Goal: Navigation & Orientation: Find specific page/section

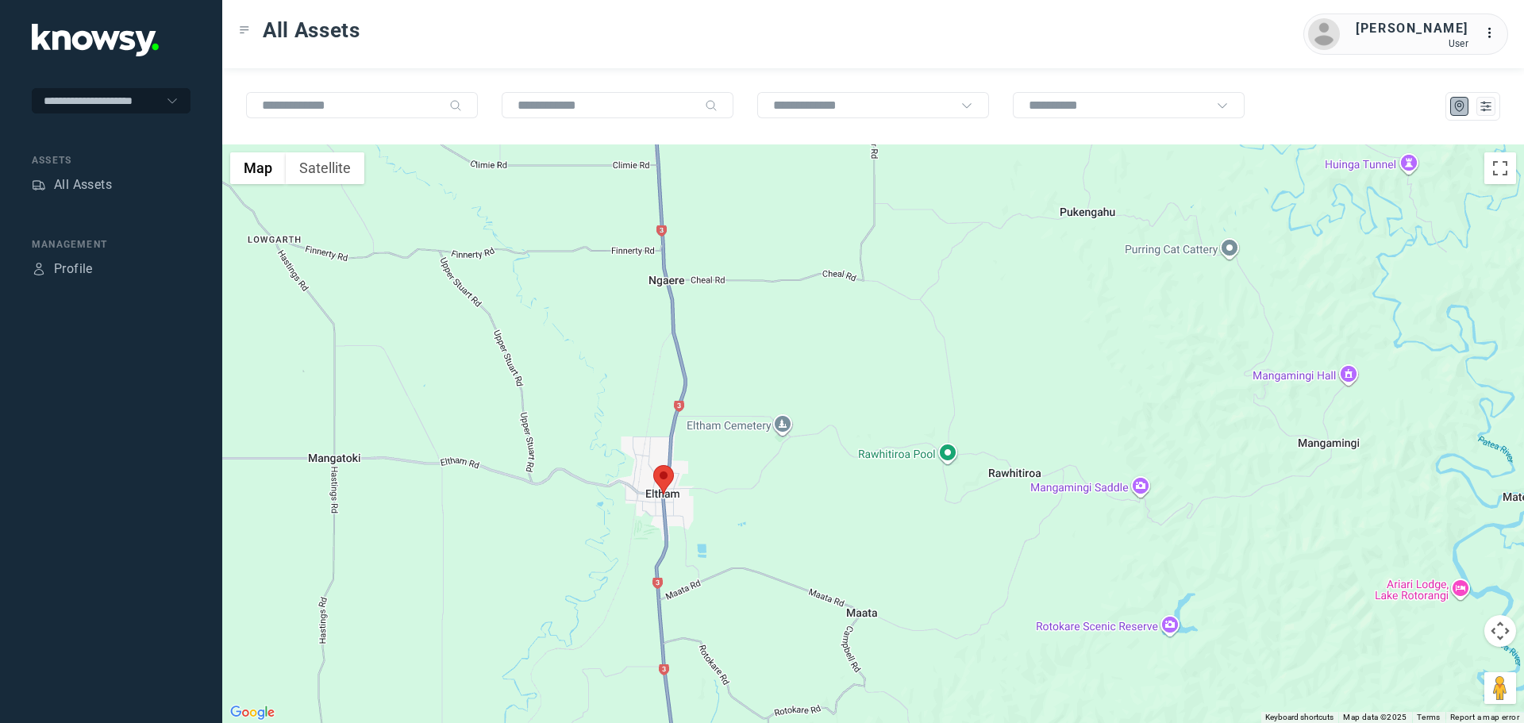
drag, startPoint x: 680, startPoint y: 579, endPoint x: 638, endPoint y: 448, distance: 137.5
click at [637, 452] on div at bounding box center [873, 433] width 1302 height 579
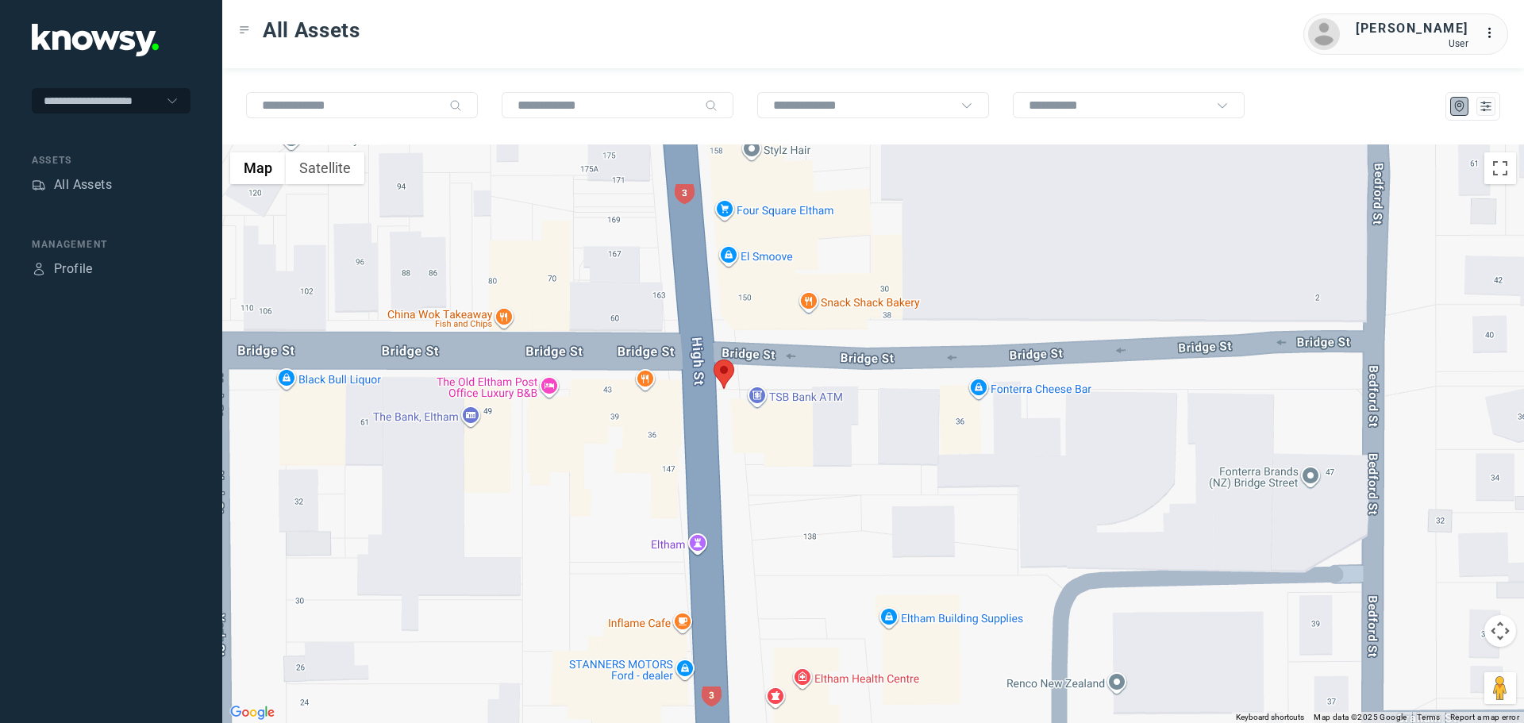
click at [714, 360] on area at bounding box center [714, 360] width 0 height 0
click at [786, 275] on button "Close" at bounding box center [775, 285] width 38 height 38
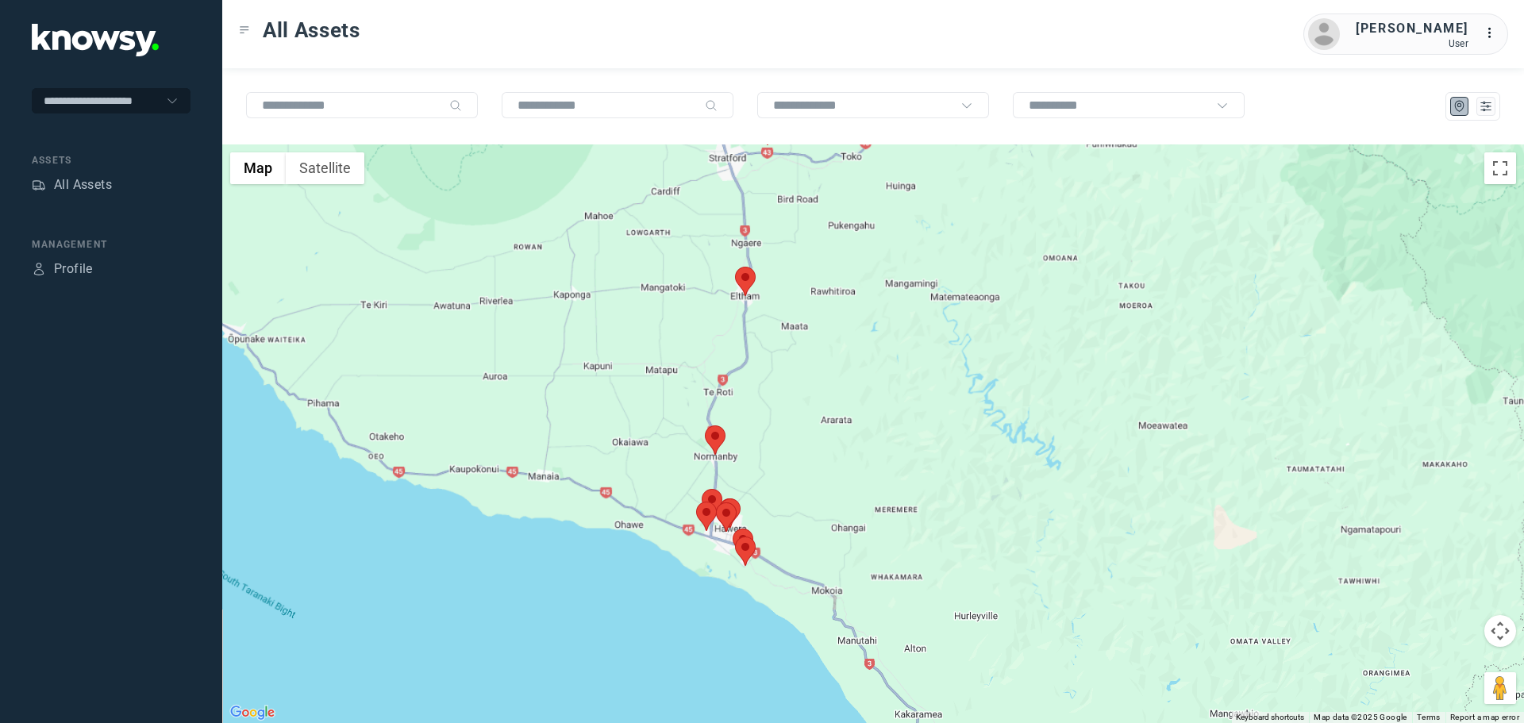
drag, startPoint x: 789, startPoint y: 538, endPoint x: 752, endPoint y: 361, distance: 180.7
click at [752, 361] on div at bounding box center [873, 433] width 1302 height 579
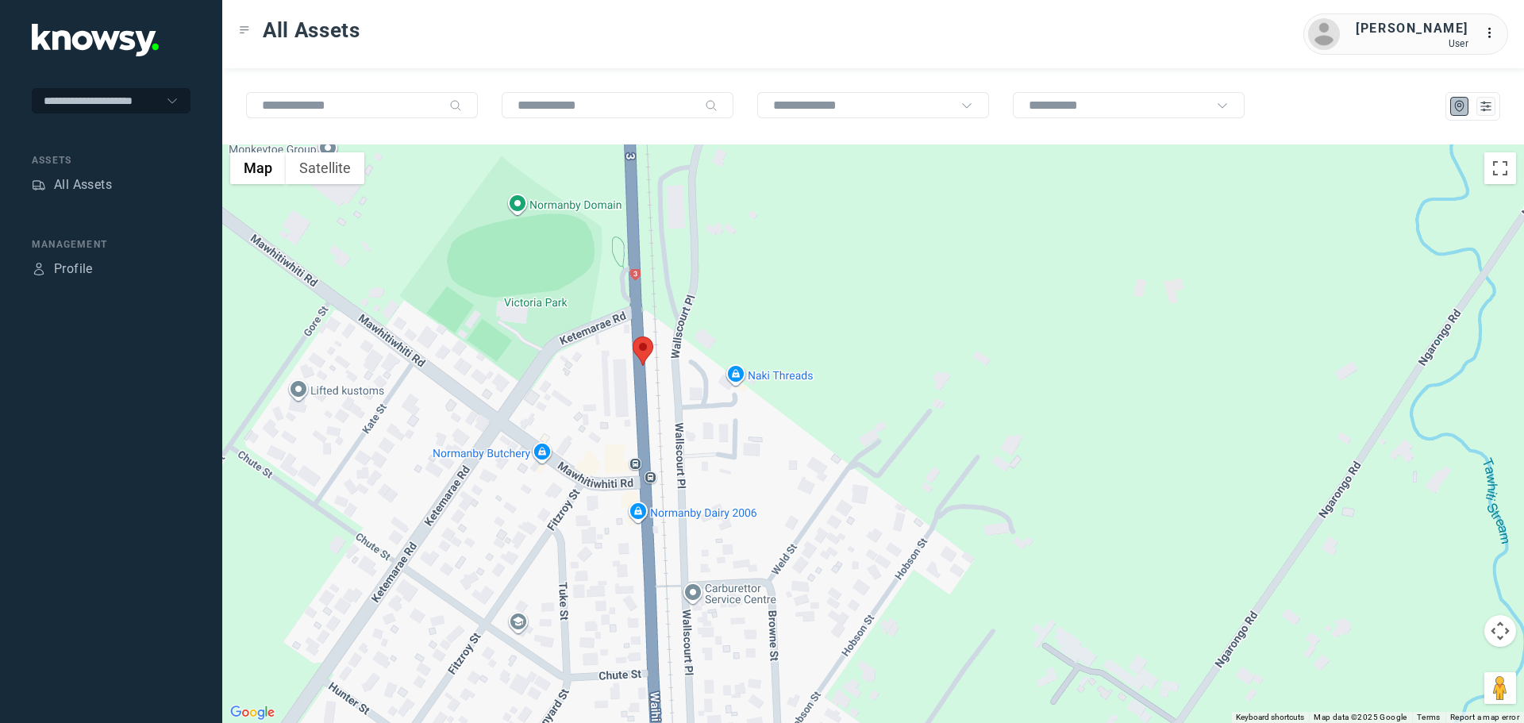
click at [633, 337] on area at bounding box center [633, 337] width 0 height 0
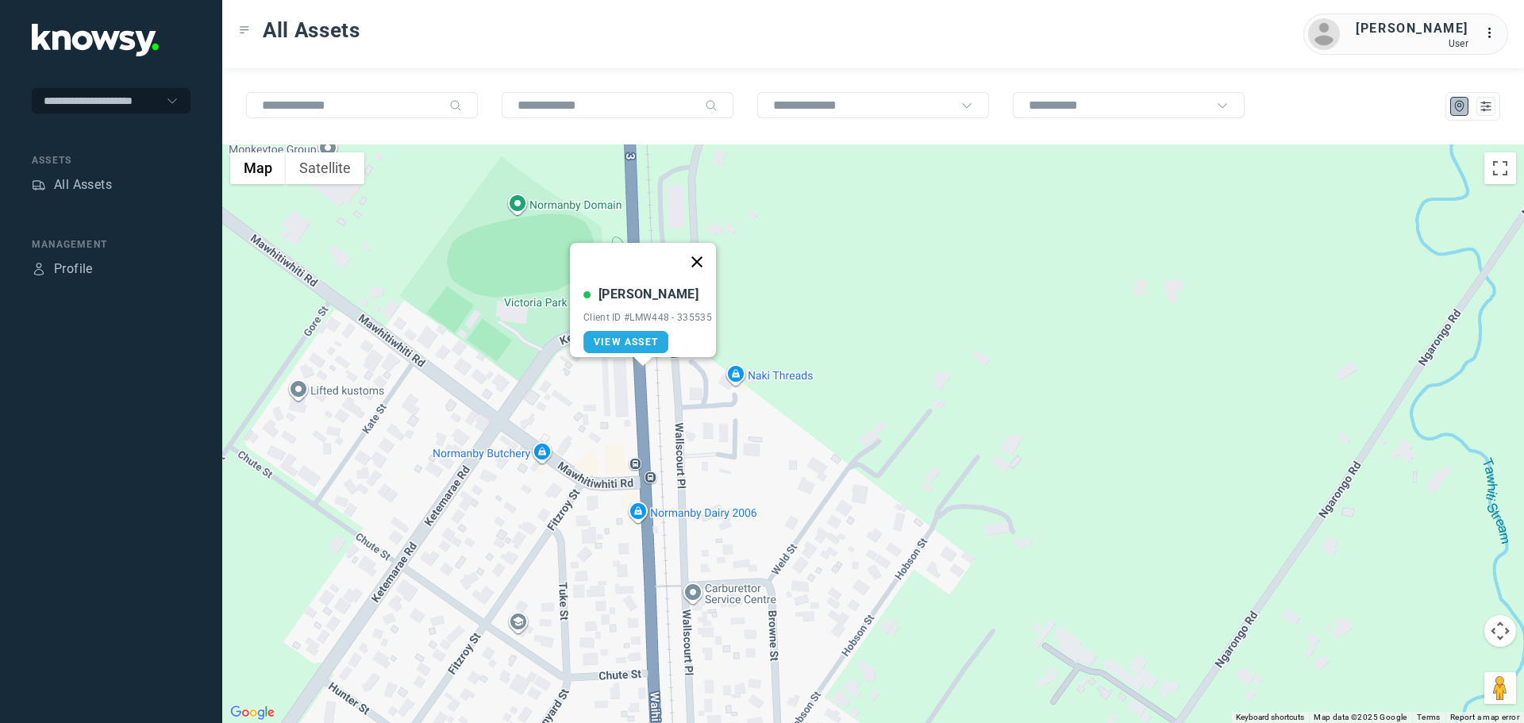
click at [702, 254] on button "Close" at bounding box center [697, 262] width 38 height 38
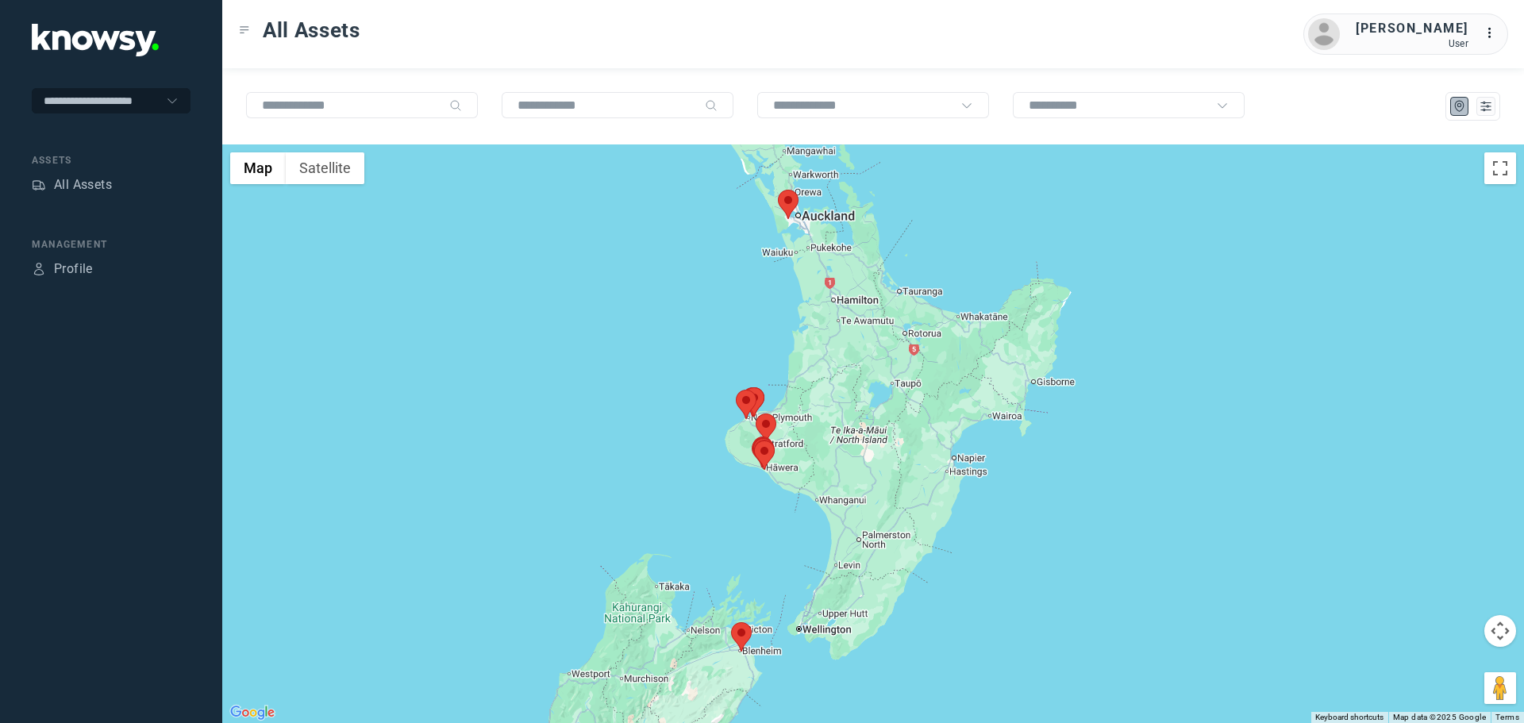
drag, startPoint x: 899, startPoint y: 454, endPoint x: 776, endPoint y: 456, distance: 123.0
click at [776, 456] on div at bounding box center [873, 433] width 1302 height 579
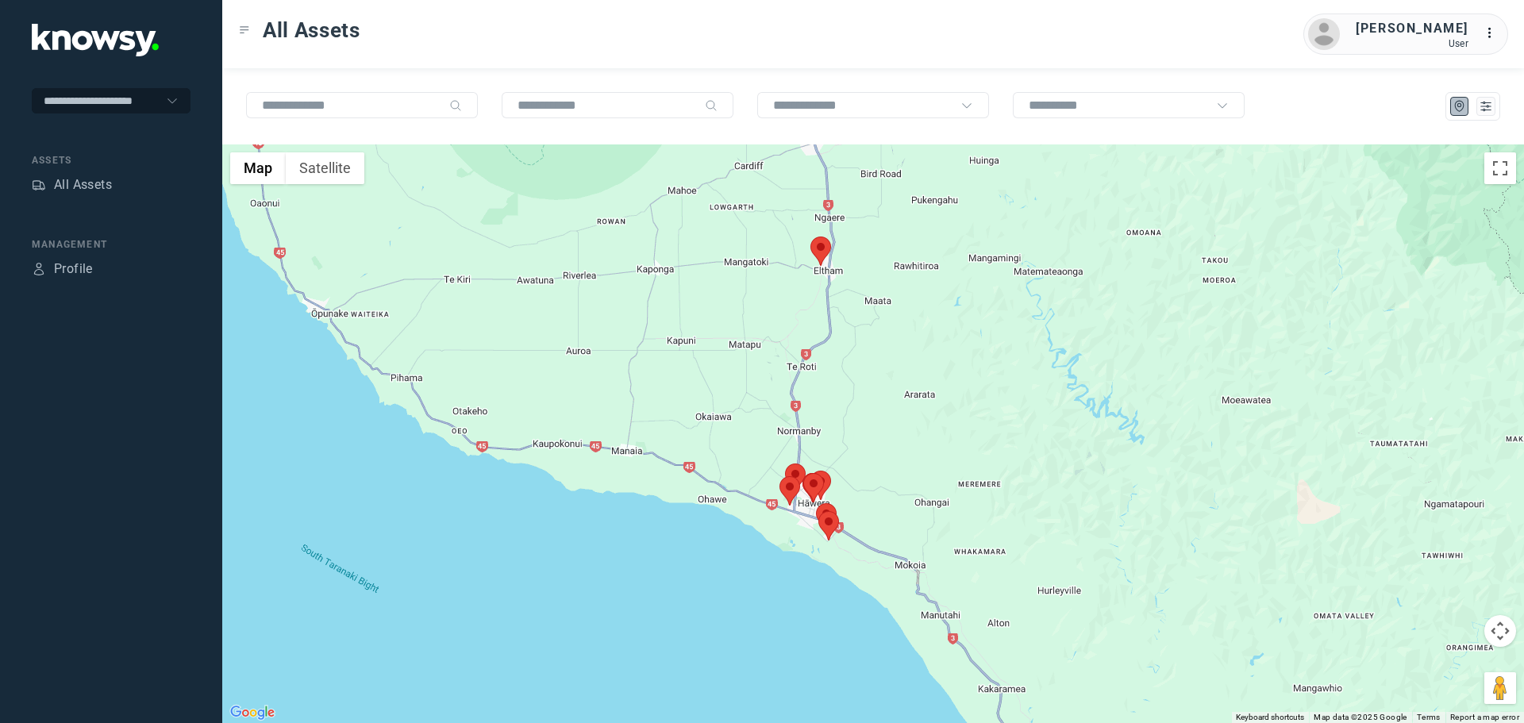
click at [810, 237] on area at bounding box center [810, 237] width 0 height 0
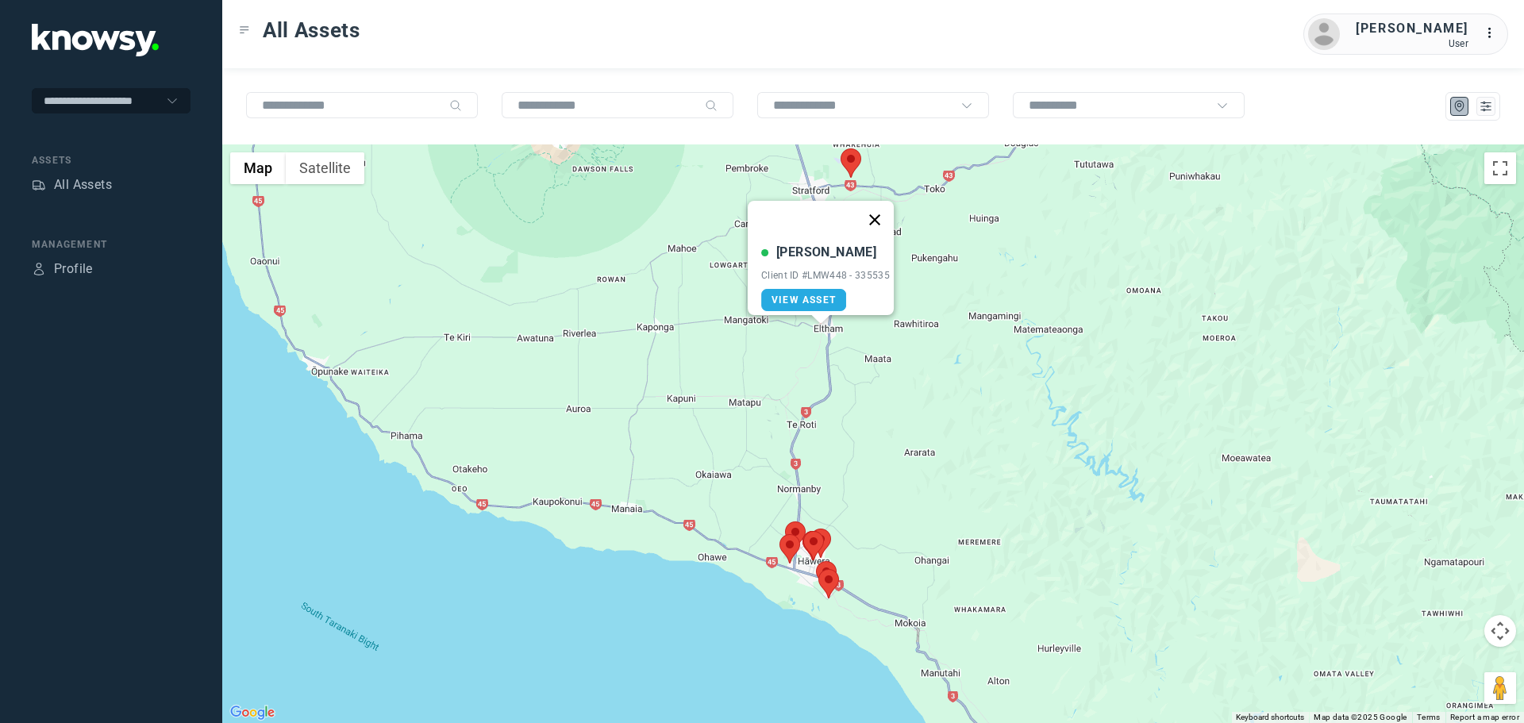
click at [886, 209] on button "Close" at bounding box center [875, 220] width 38 height 38
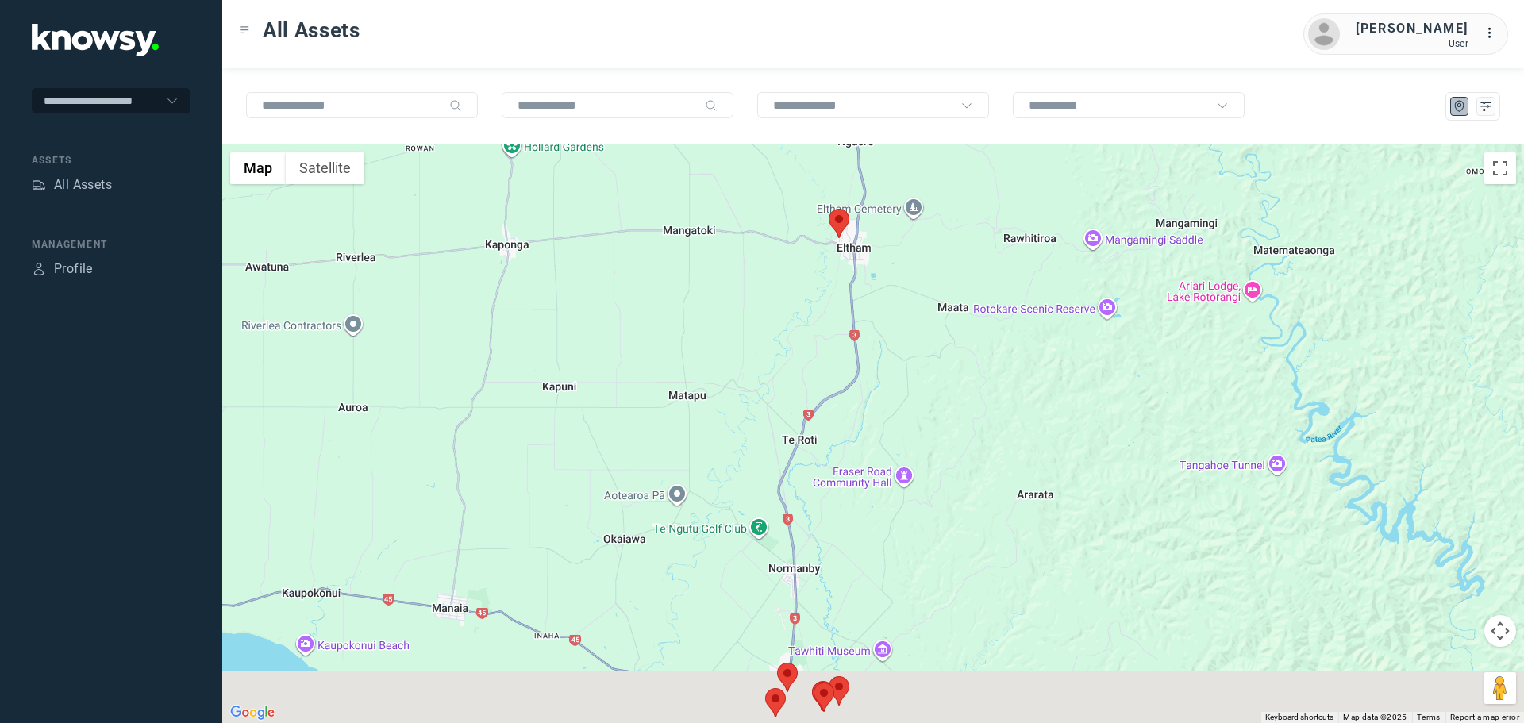
drag, startPoint x: 893, startPoint y: 467, endPoint x: 835, endPoint y: 344, distance: 136.7
click at [844, 355] on div at bounding box center [873, 433] width 1302 height 579
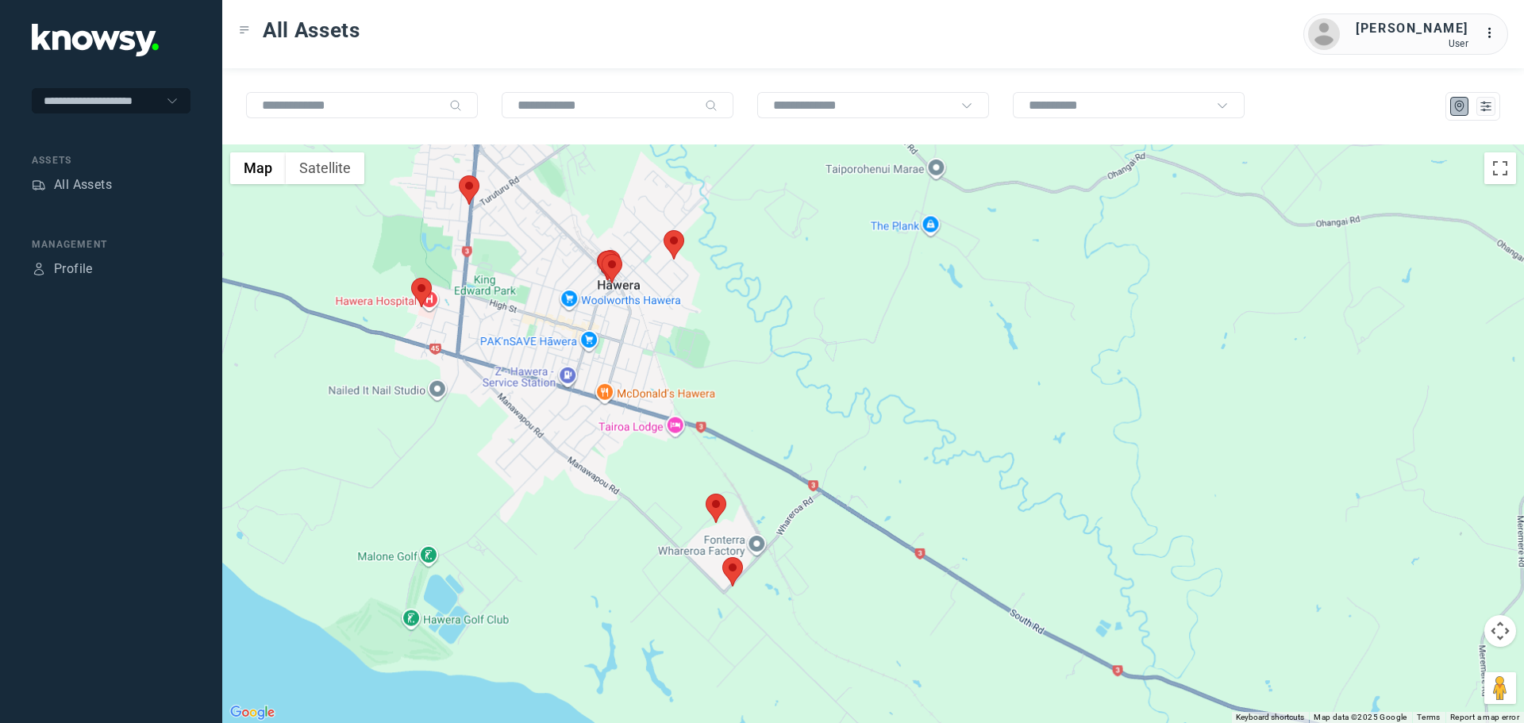
drag, startPoint x: 699, startPoint y: 201, endPoint x: 687, endPoint y: 316, distance: 115.8
click at [687, 314] on div at bounding box center [873, 433] width 1302 height 579
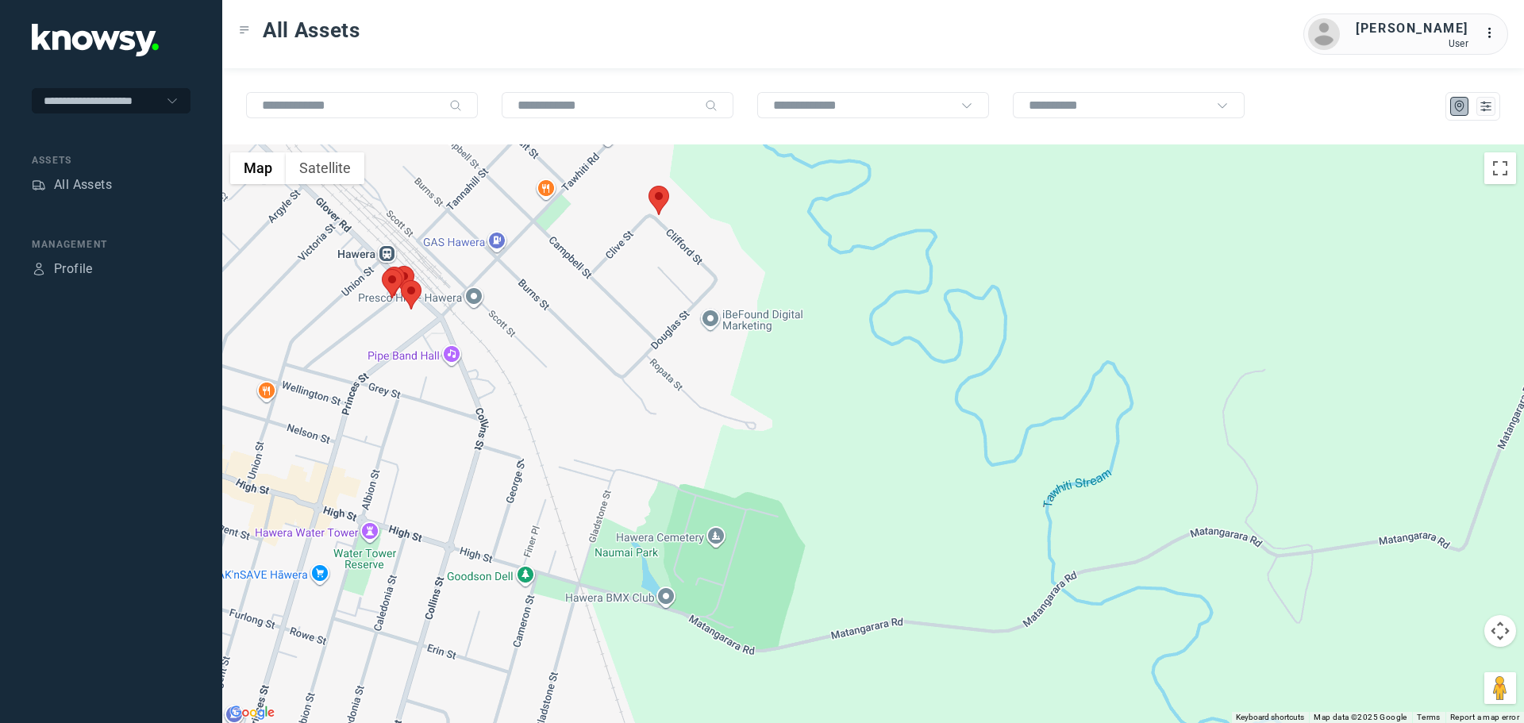
click at [648, 186] on area at bounding box center [648, 186] width 0 height 0
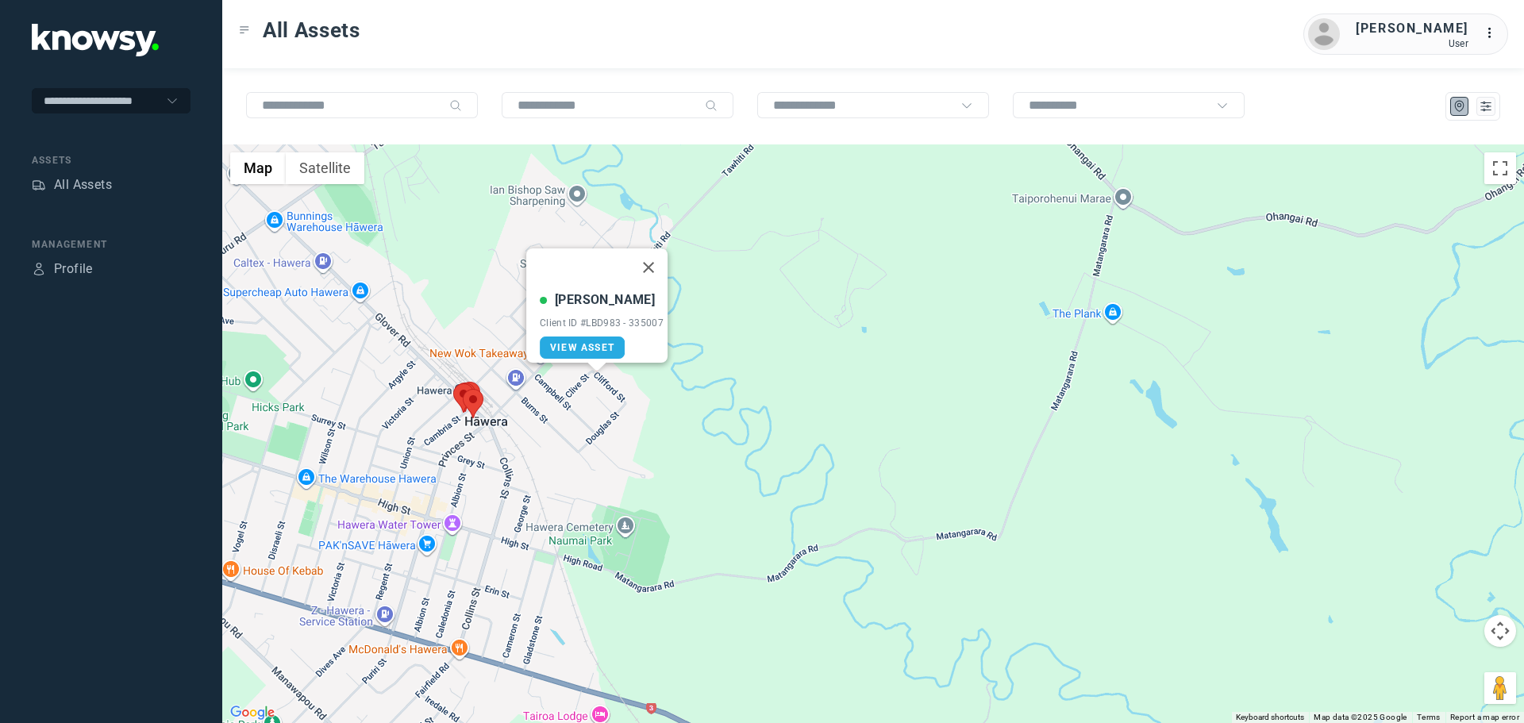
click at [657, 256] on button "Close" at bounding box center [648, 267] width 38 height 38
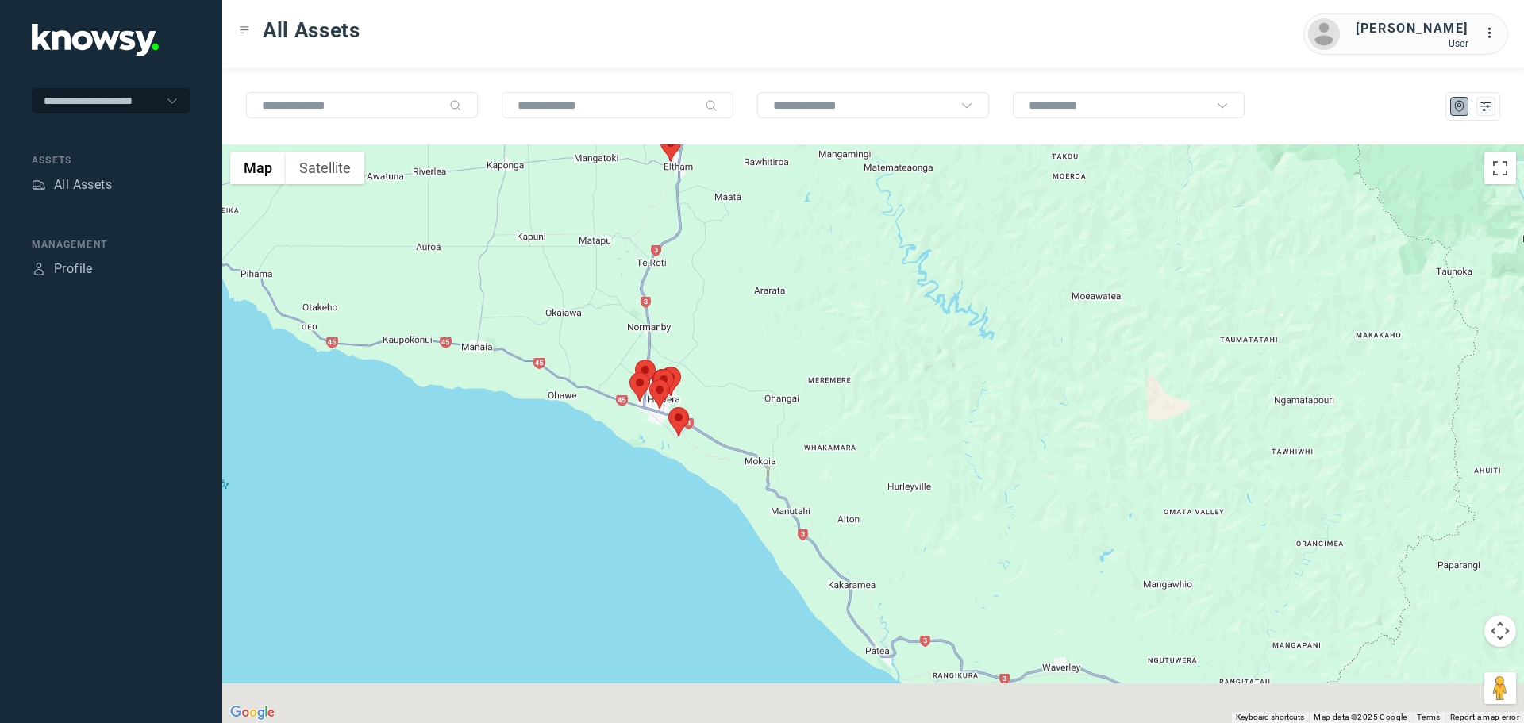
drag, startPoint x: 804, startPoint y: 429, endPoint x: 678, endPoint y: 312, distance: 171.9
click at [678, 312] on div at bounding box center [873, 433] width 1302 height 579
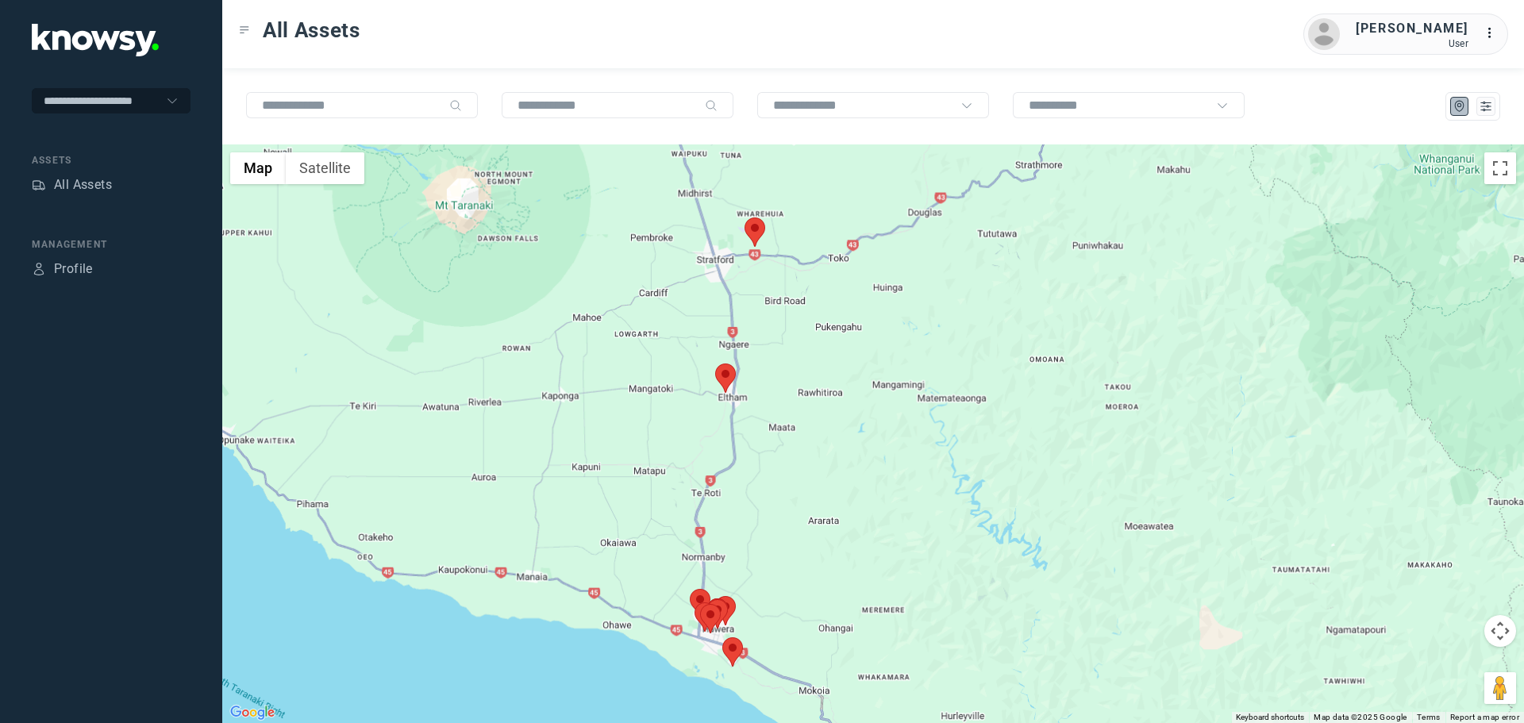
drag, startPoint x: 871, startPoint y: 570, endPoint x: 737, endPoint y: 567, distance: 133.4
click at [737, 567] on div at bounding box center [873, 433] width 1302 height 579
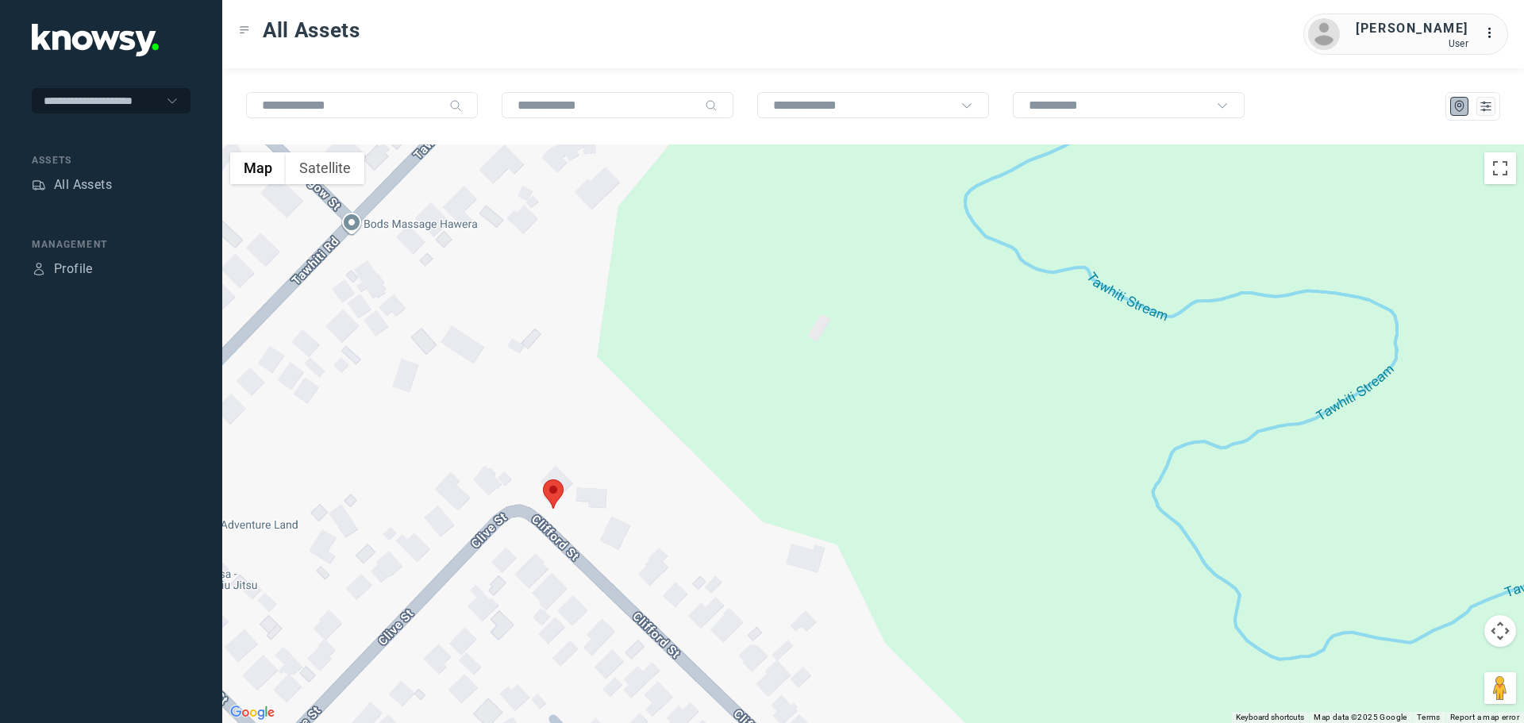
click at [543, 479] on area at bounding box center [543, 479] width 0 height 0
click at [614, 394] on button "Close" at bounding box center [605, 405] width 38 height 38
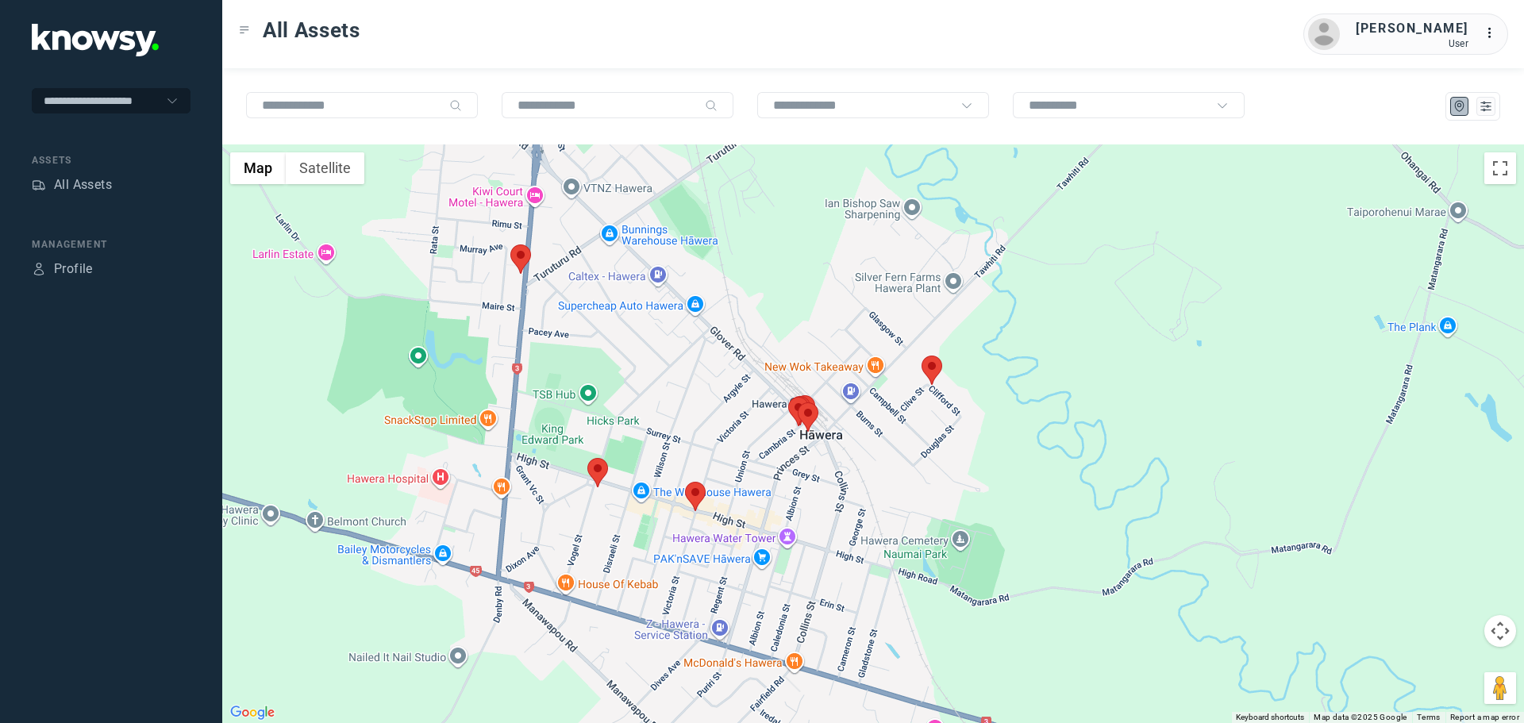
drag, startPoint x: 444, startPoint y: 436, endPoint x: 697, endPoint y: 425, distance: 252.6
click at [697, 425] on div at bounding box center [873, 433] width 1302 height 579
click at [510, 244] on area at bounding box center [510, 244] width 0 height 0
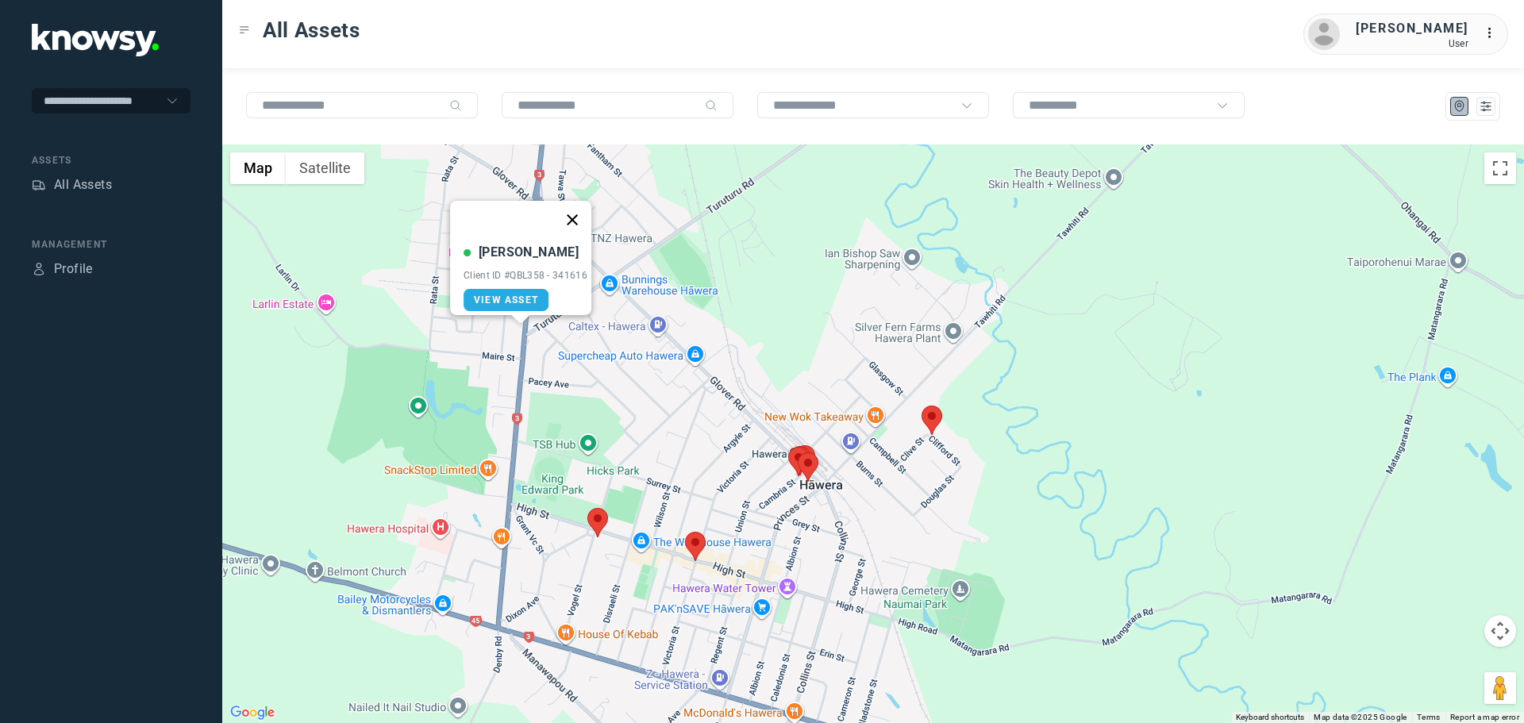
click at [587, 210] on button "Close" at bounding box center [572, 220] width 38 height 38
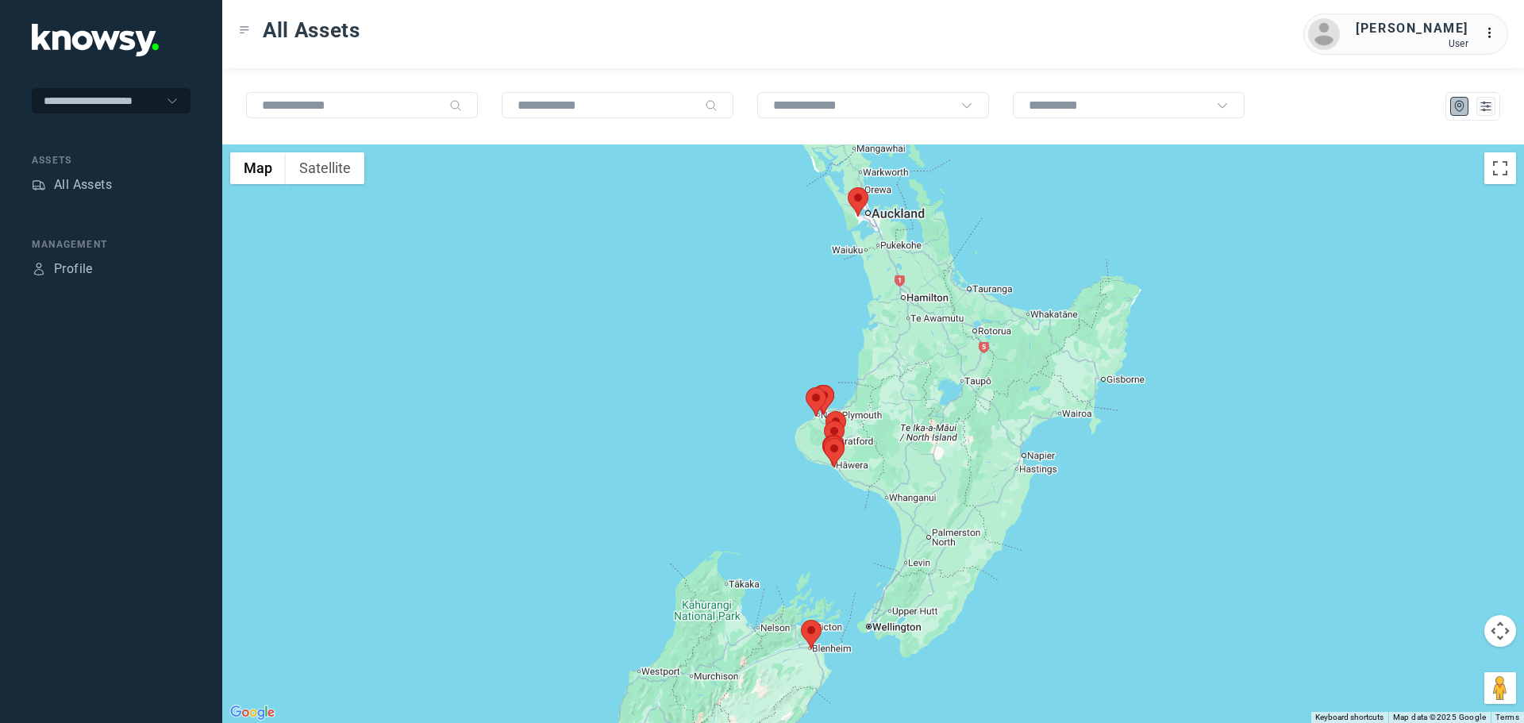
drag, startPoint x: 905, startPoint y: 442, endPoint x: 751, endPoint y: 429, distance: 154.6
click at [759, 432] on div at bounding box center [873, 433] width 1302 height 579
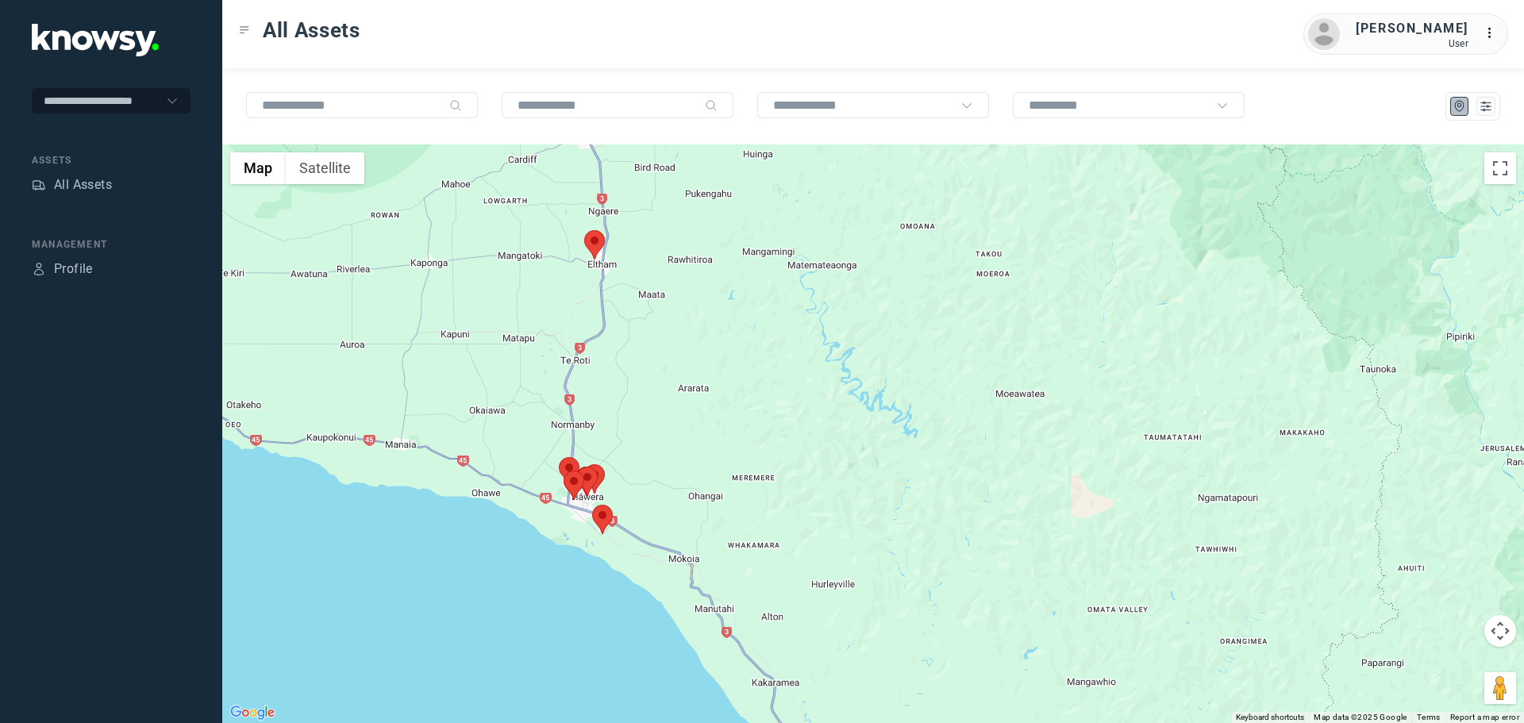
drag, startPoint x: 602, startPoint y: 544, endPoint x: 622, endPoint y: 455, distance: 91.1
click at [622, 455] on div at bounding box center [873, 433] width 1302 height 579
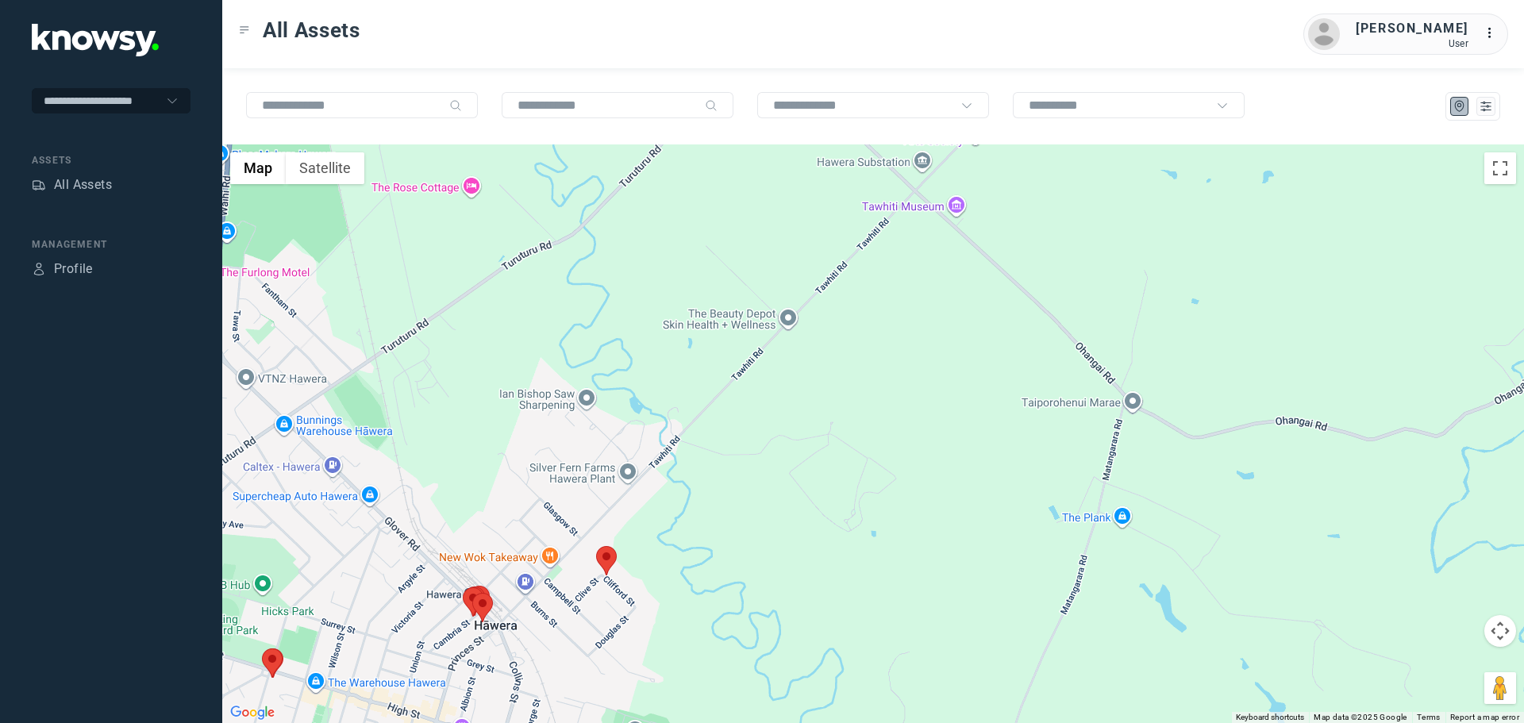
drag, startPoint x: 556, startPoint y: 603, endPoint x: 694, endPoint y: 517, distance: 163.0
click at [692, 518] on div at bounding box center [873, 433] width 1302 height 579
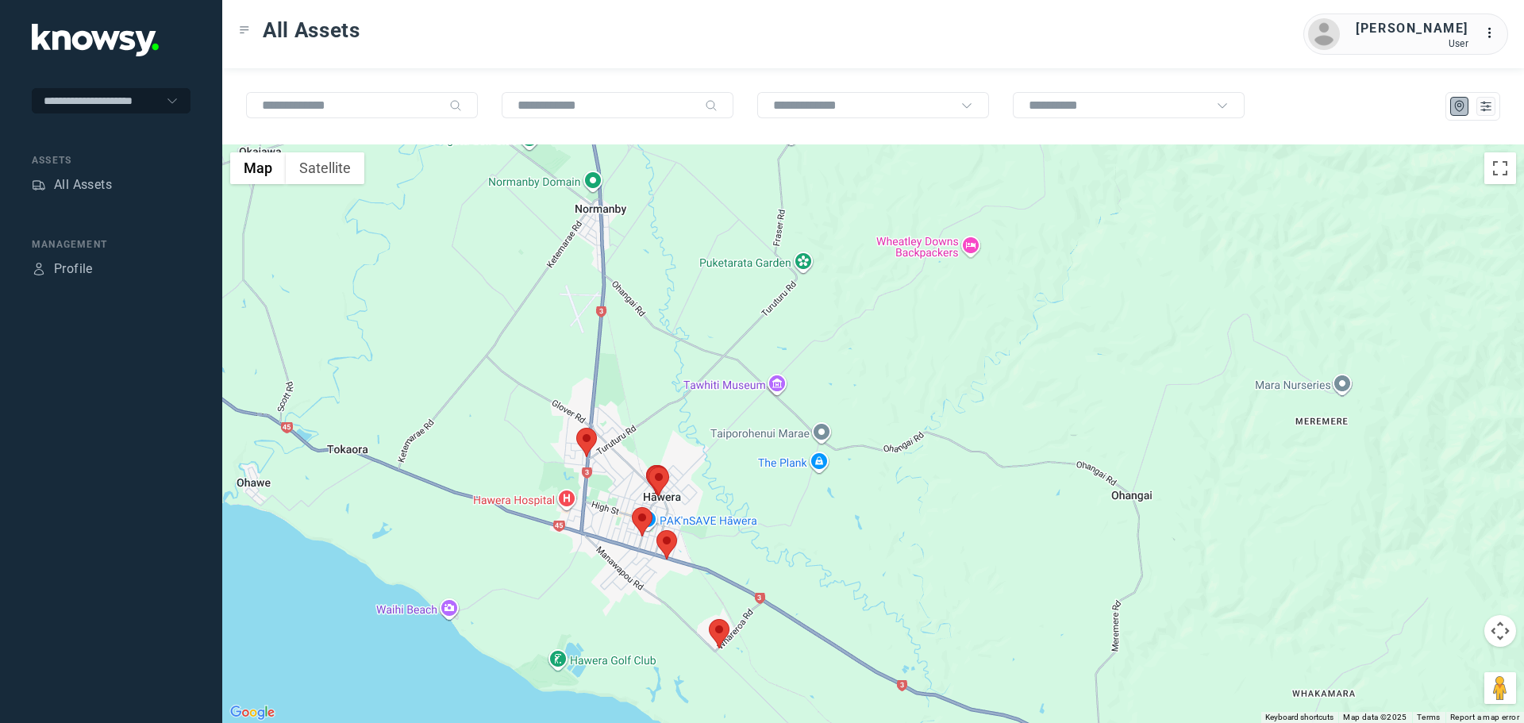
drag, startPoint x: 694, startPoint y: 587, endPoint x: 711, endPoint y: 483, distance: 105.4
click at [711, 484] on div at bounding box center [873, 433] width 1302 height 579
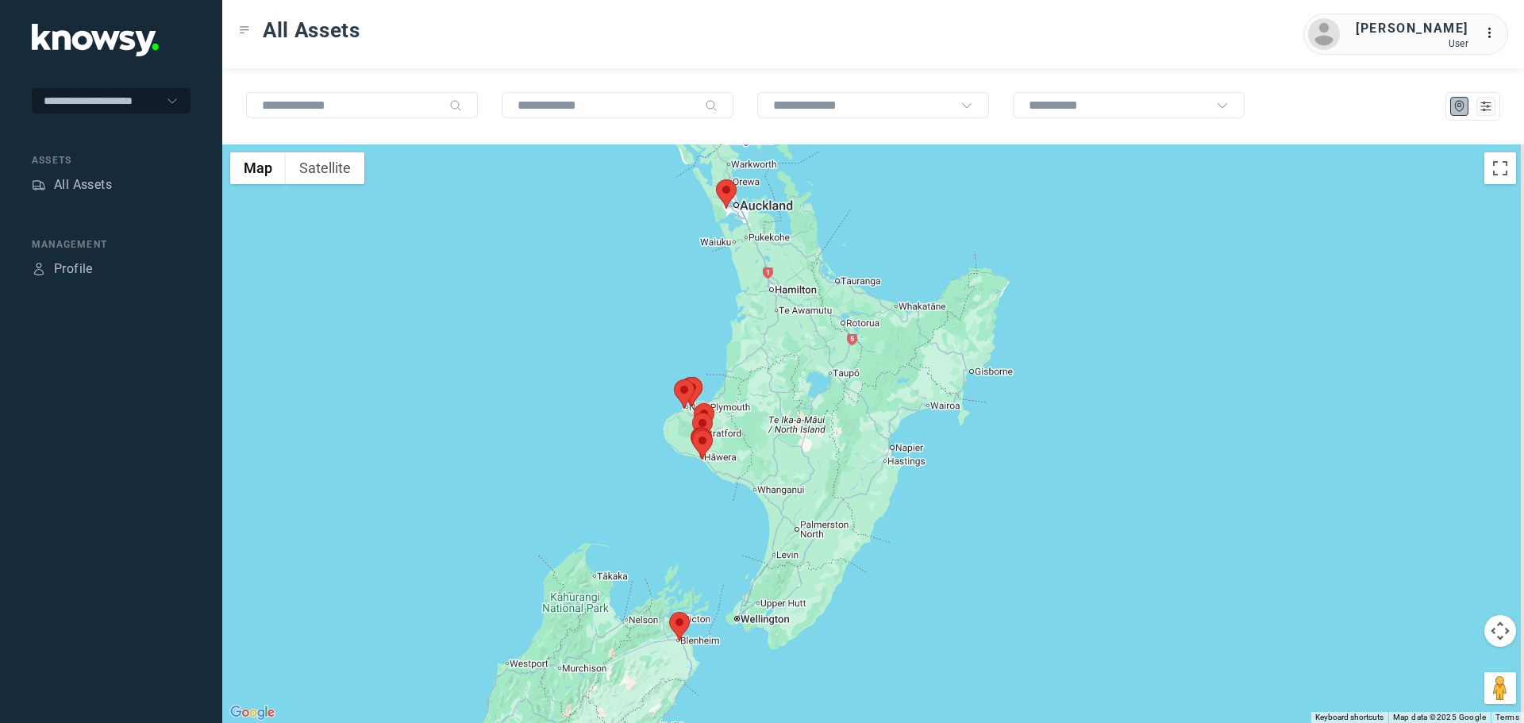
drag, startPoint x: 913, startPoint y: 461, endPoint x: 741, endPoint y: 453, distance: 172.4
click at [741, 453] on div at bounding box center [873, 433] width 1302 height 579
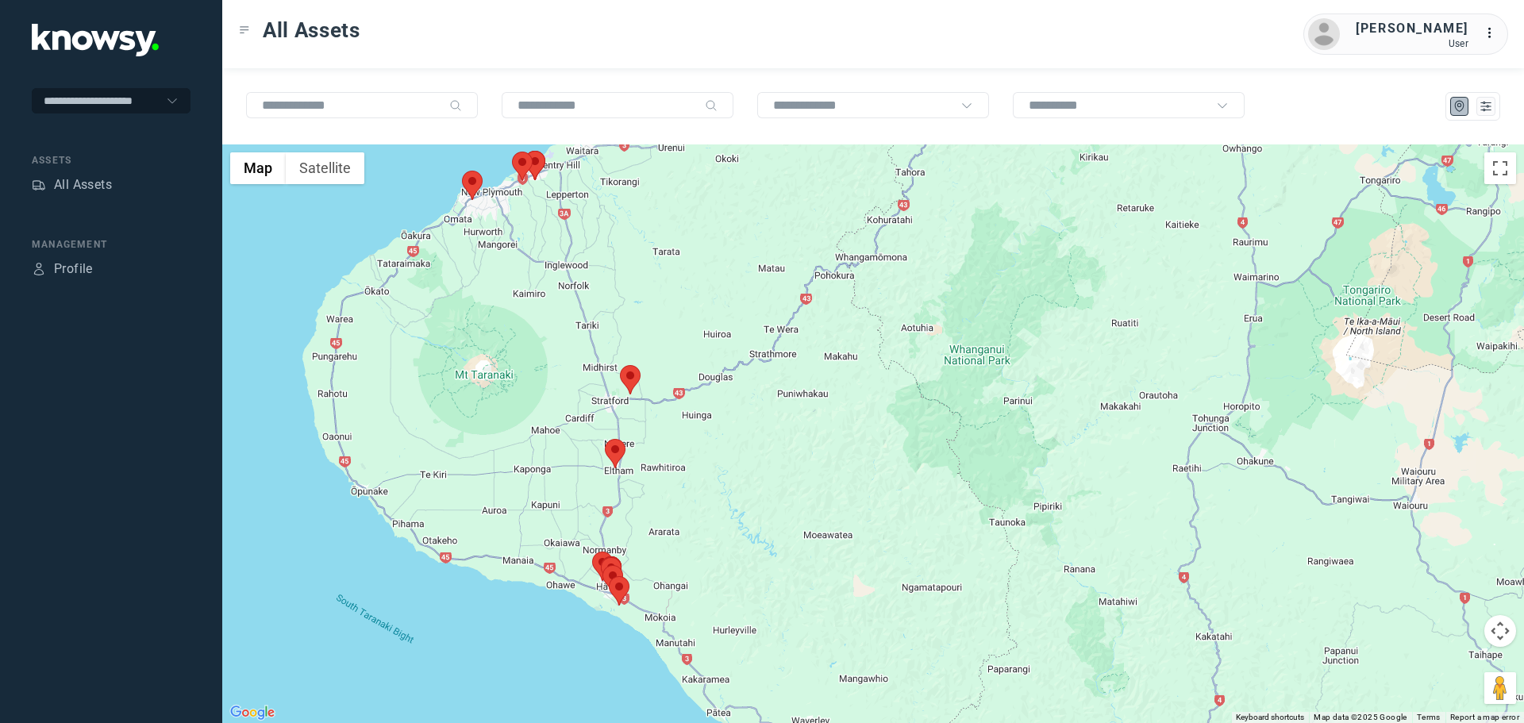
drag, startPoint x: 585, startPoint y: 495, endPoint x: 578, endPoint y: 463, distance: 33.3
click at [578, 463] on div at bounding box center [873, 433] width 1302 height 579
